Goal: Task Accomplishment & Management: Use online tool/utility

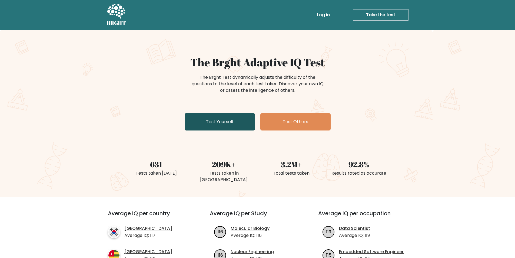
click at [236, 123] on link "Test Yourself" at bounding box center [220, 121] width 70 height 17
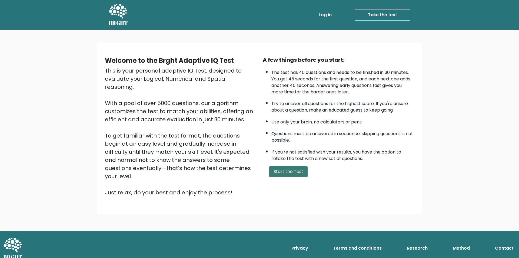
click at [290, 172] on button "Start the Test" at bounding box center [288, 171] width 38 height 11
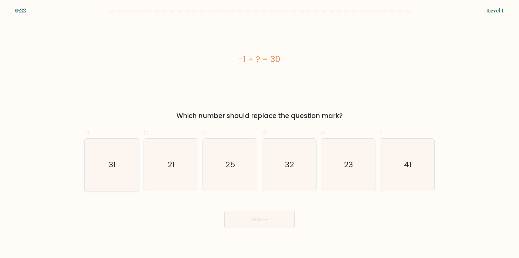
click at [126, 173] on icon "31" at bounding box center [112, 164] width 52 height 52
click at [260, 132] on input "a. 31" at bounding box center [260, 131] width 0 height 4
radio input "true"
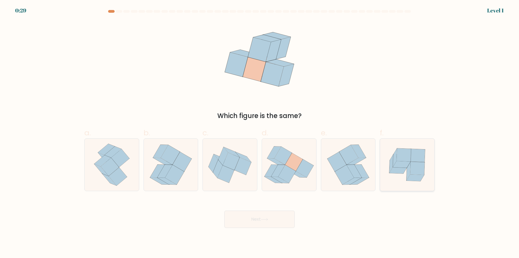
click at [398, 165] on icon at bounding box center [402, 164] width 18 height 6
click at [260, 132] on input "f." at bounding box center [260, 131] width 0 height 4
radio input "true"
click at [254, 223] on button "Next" at bounding box center [259, 218] width 70 height 17
